Goal: Communication & Community: Participate in discussion

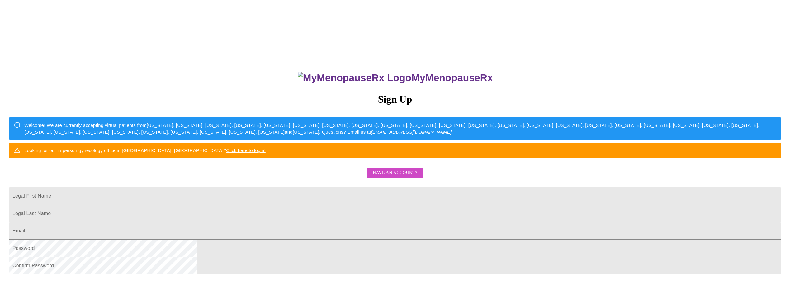
click at [384, 177] on span "Have an account?" at bounding box center [395, 173] width 45 height 8
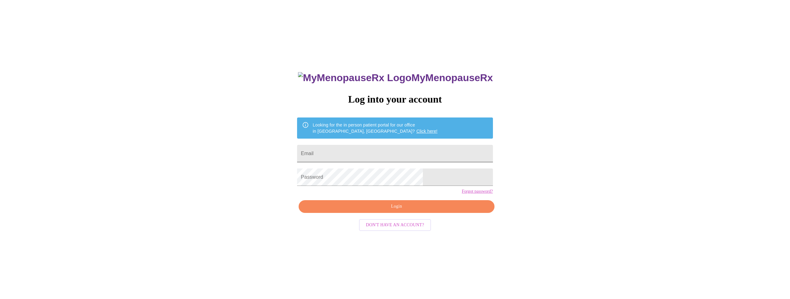
click at [348, 155] on input "Email" at bounding box center [394, 153] width 195 height 17
type input "k"
type input "larusselle@yahoo.com"
click at [387, 211] on span "Login" at bounding box center [396, 207] width 181 height 8
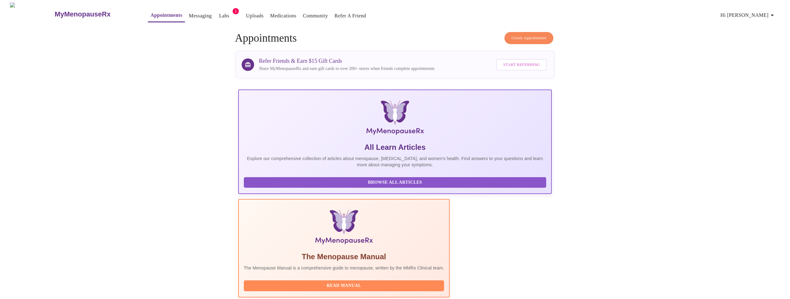
scroll to position [62, 0]
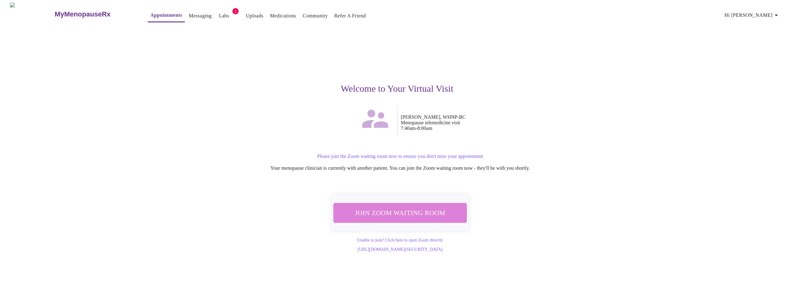
click at [412, 213] on span "Join Zoom Waiting Room" at bounding box center [400, 213] width 117 height 12
